Goal: Find contact information: Find contact information

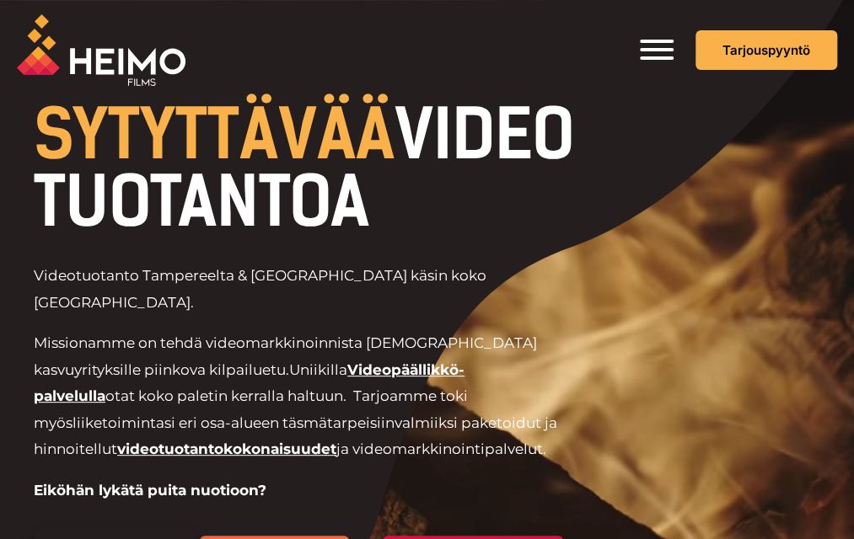
click at [659, 44] on span "Toggle Menu" at bounding box center [657, 50] width 34 height 20
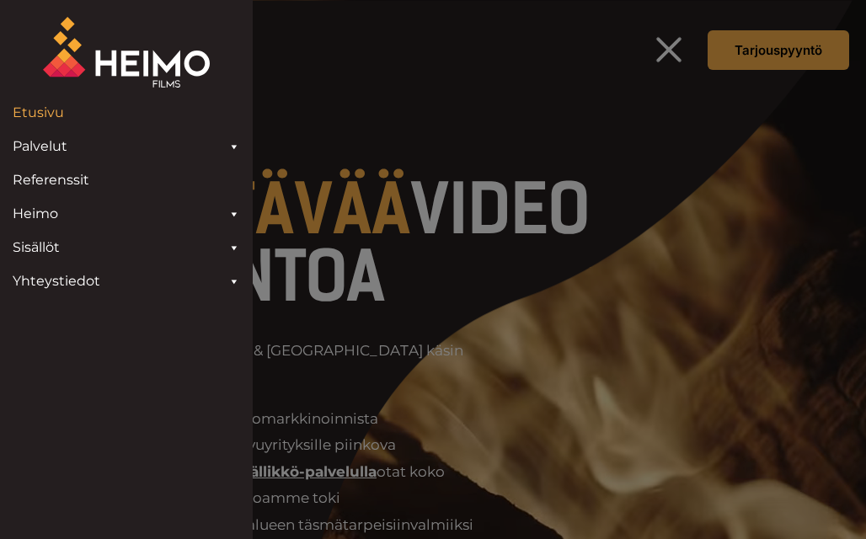
click at [176, 271] on link "Yhteystiedot" at bounding box center [126, 282] width 244 height 34
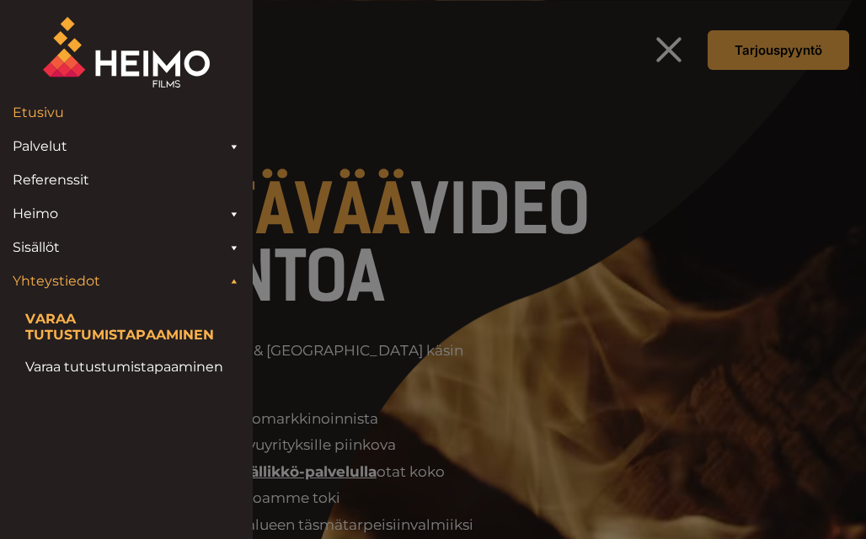
click at [80, 274] on link "Yhteystiedot" at bounding box center [126, 282] width 244 height 34
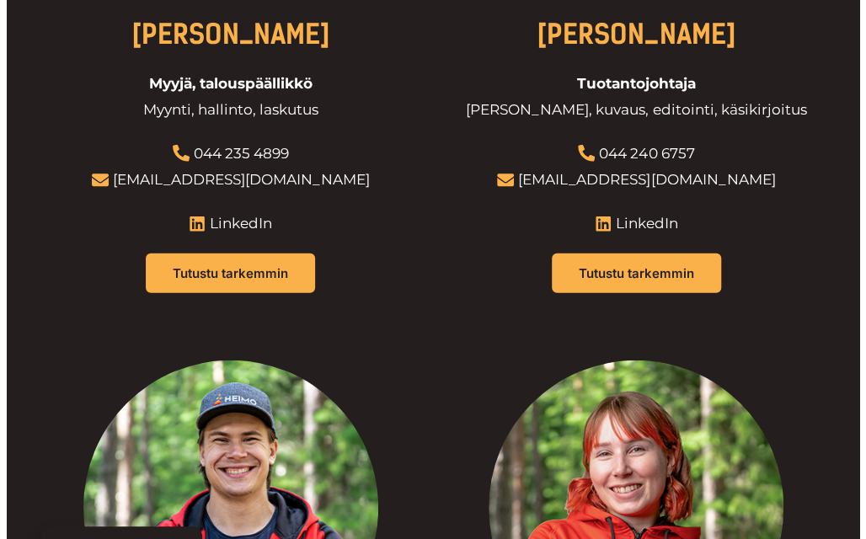
scroll to position [1640, 0]
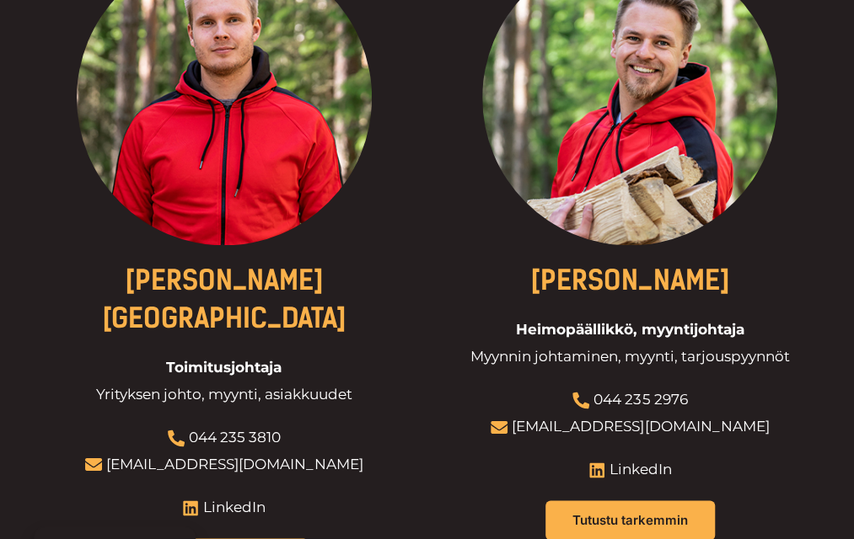
scroll to position [695, 0]
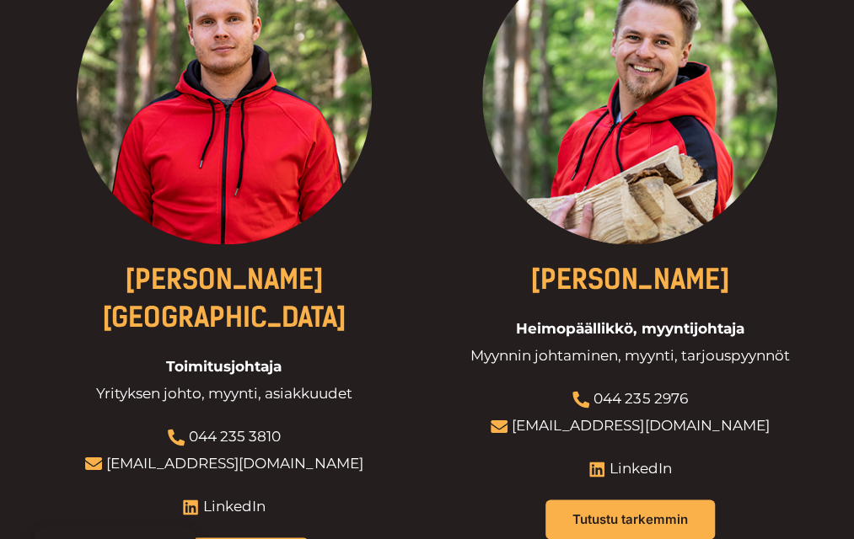
click at [190, 334] on link "[PERSON_NAME][GEOGRAPHIC_DATA]" at bounding box center [224, 299] width 244 height 70
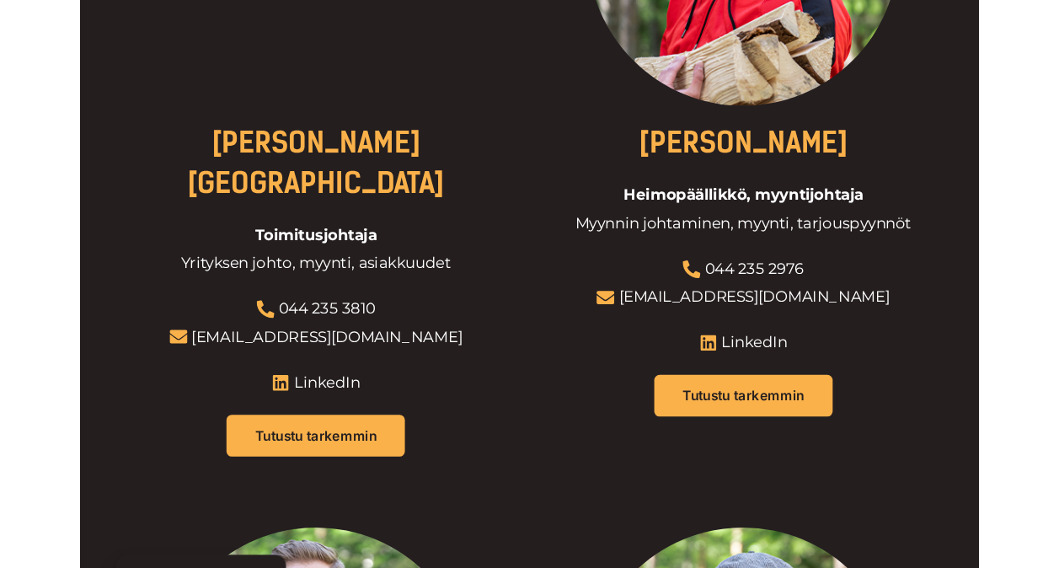
scroll to position [840, 0]
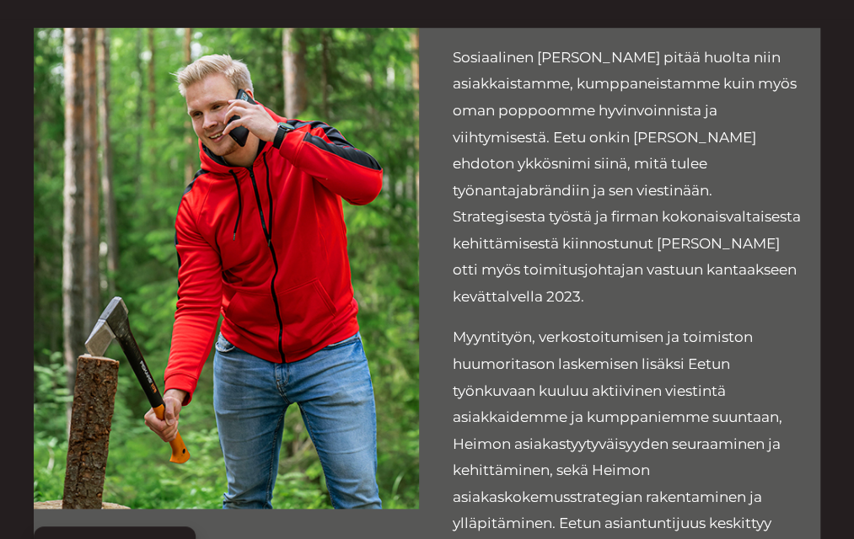
scroll to position [424, 0]
